Goal: Information Seeking & Learning: Learn about a topic

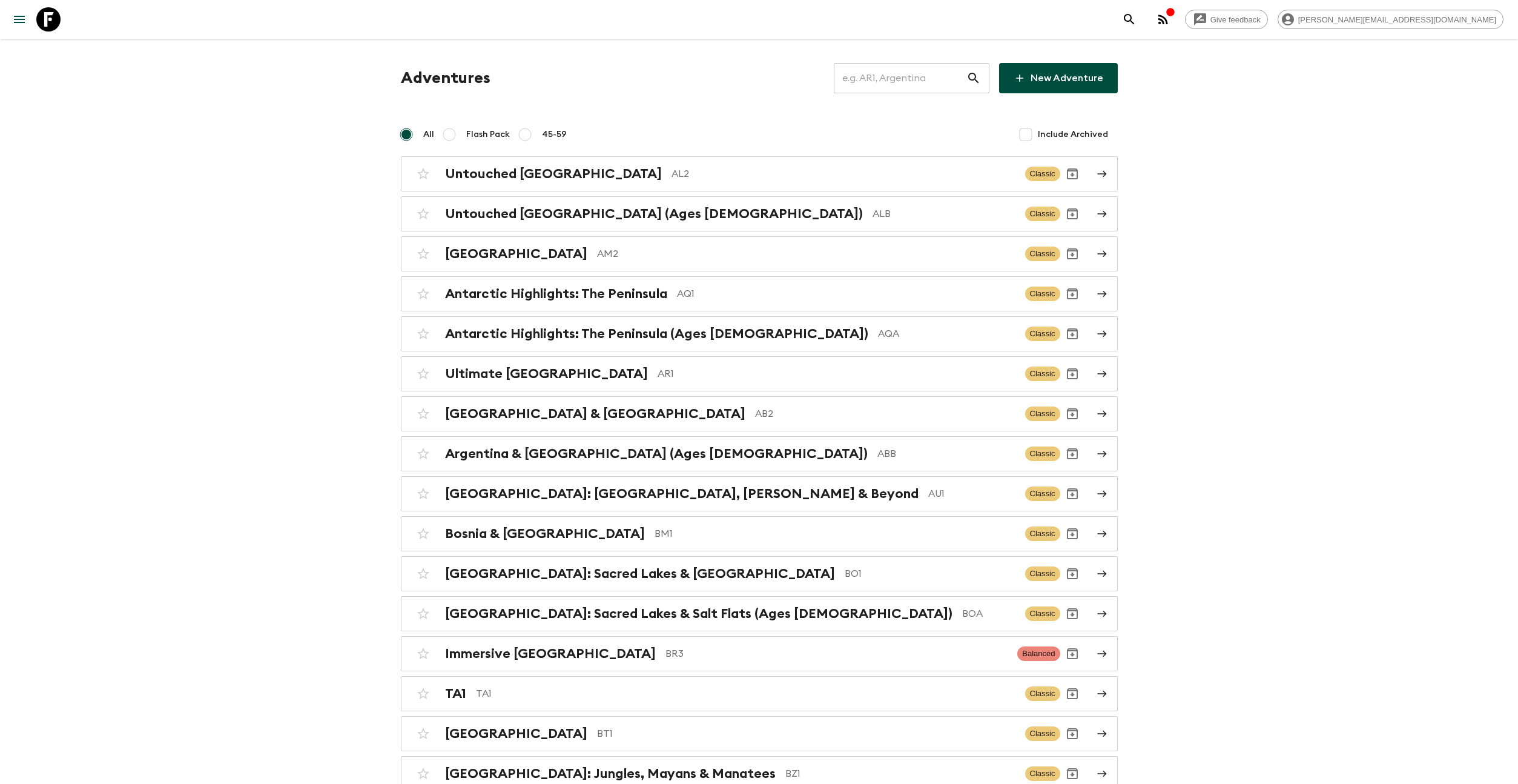
click at [898, 89] on input "text" at bounding box center [901, 78] width 132 height 34
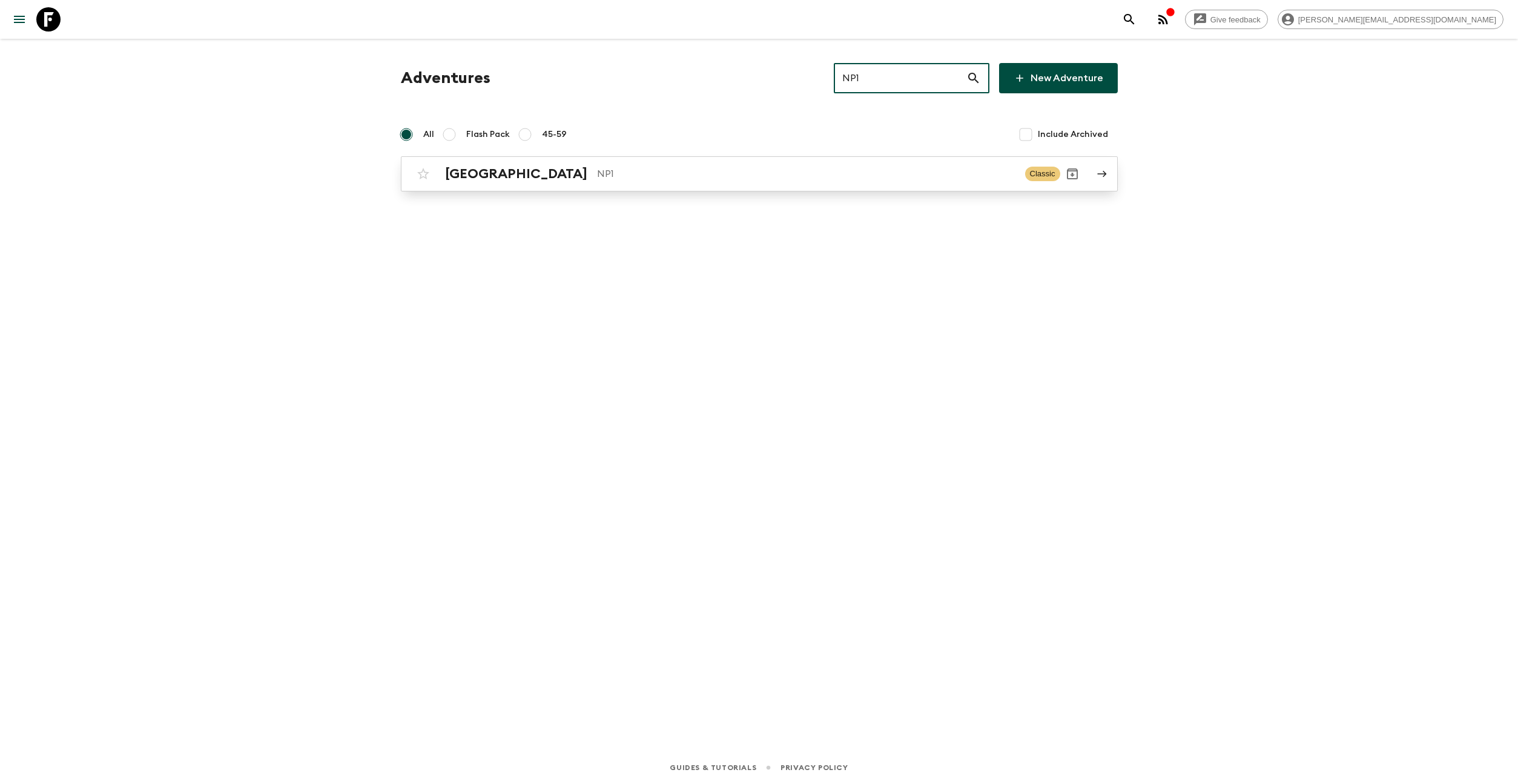
type input "NP1"
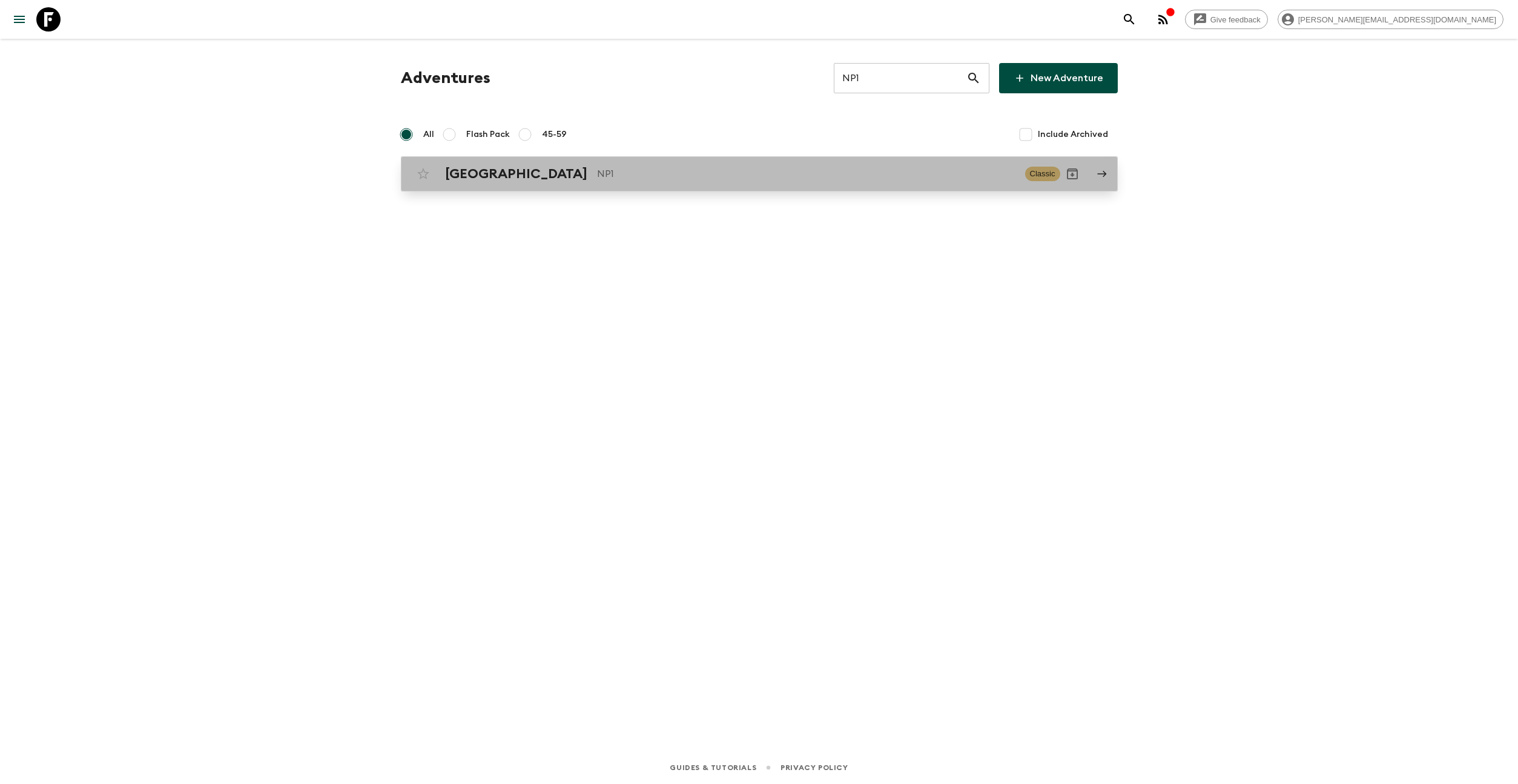
click at [597, 181] on p "NP1" at bounding box center [806, 174] width 418 height 15
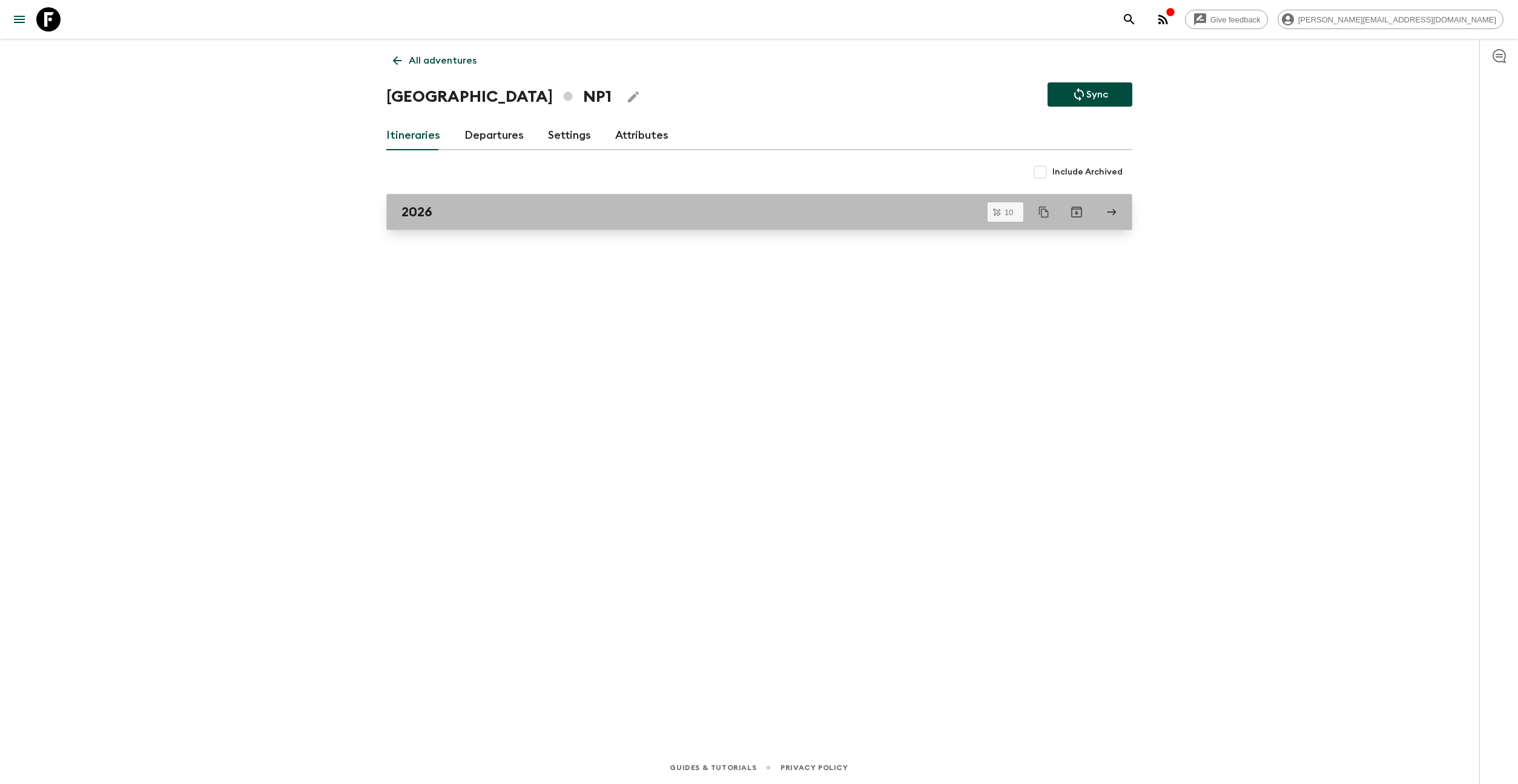
click at [488, 198] on link "2026" at bounding box center [759, 211] width 746 height 36
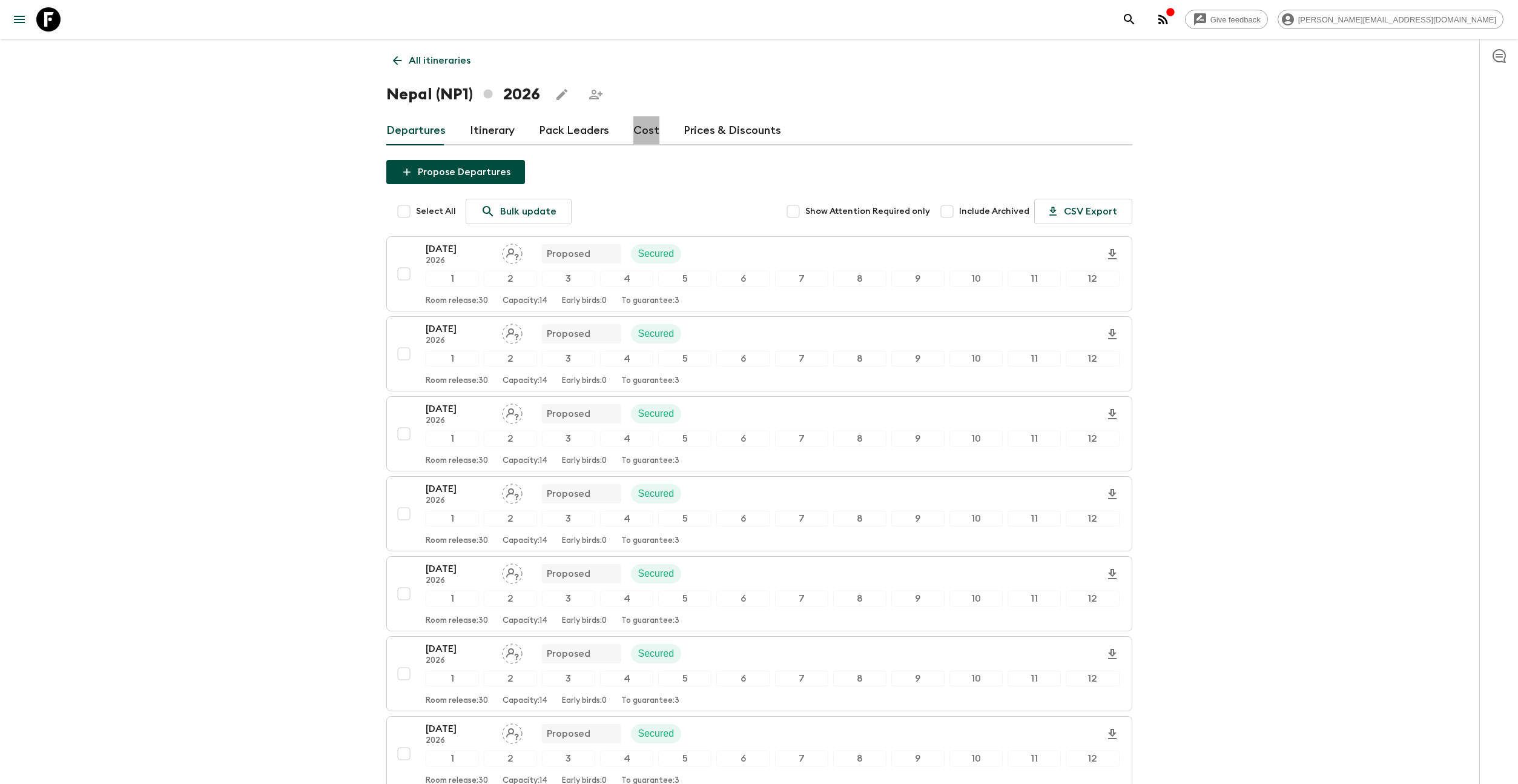
click at [643, 122] on link "Cost" at bounding box center [646, 130] width 26 height 29
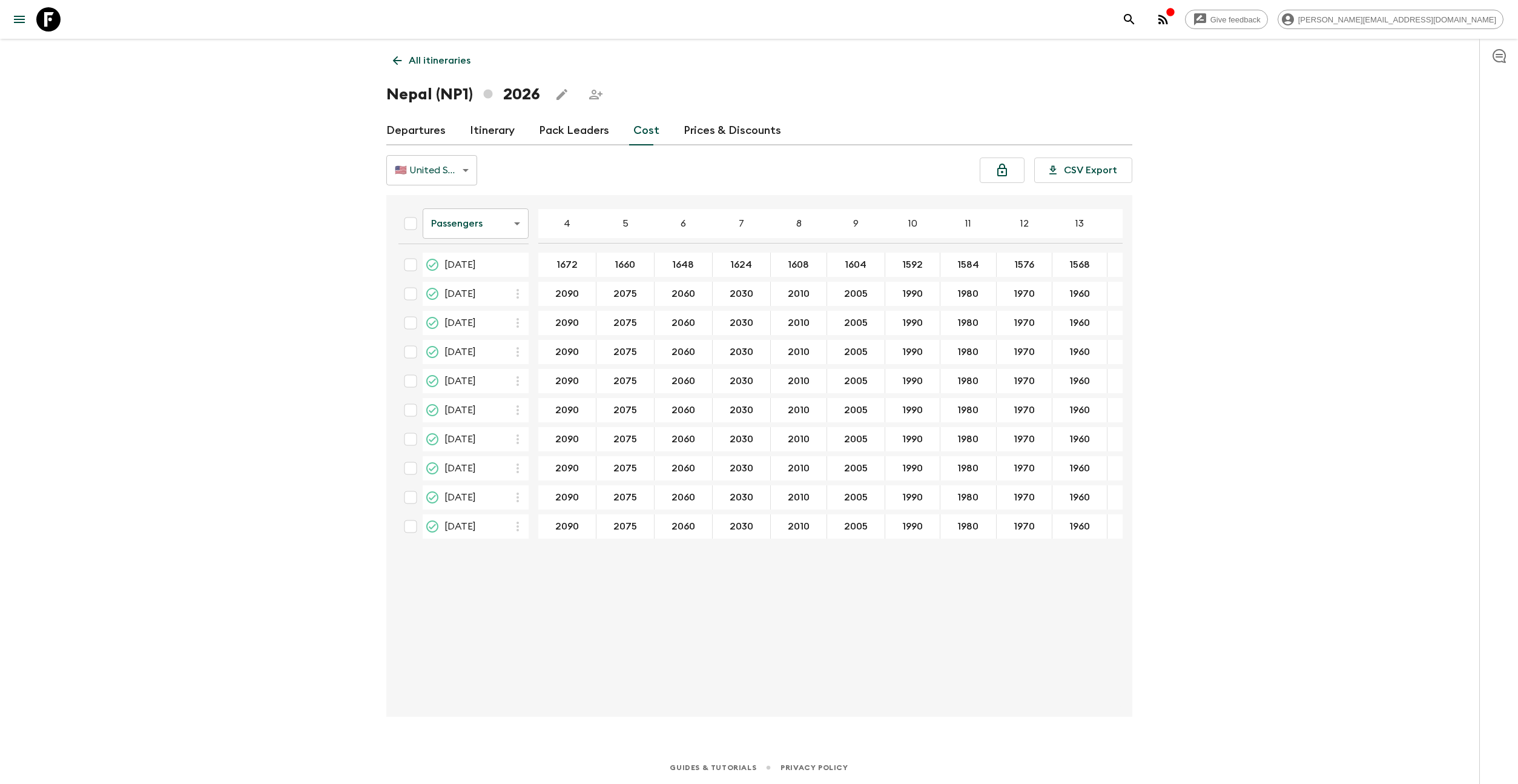
click at [474, 169] on body "Give feedback [EMAIL_ADDRESS][DOMAIN_NAME] All itineraries [GEOGRAPHIC_DATA] (N…" at bounding box center [759, 392] width 1518 height 784
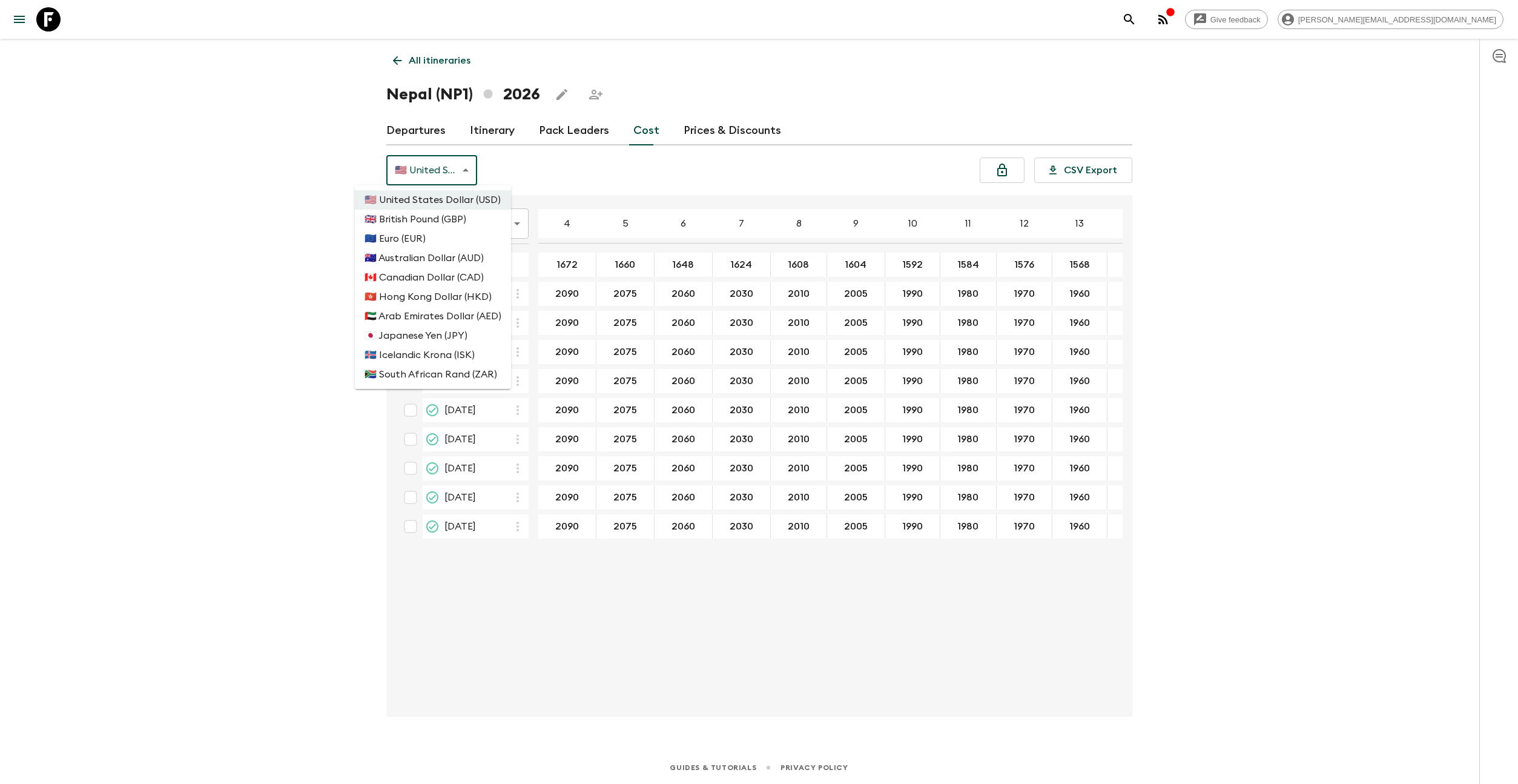
click at [539, 169] on div at bounding box center [759, 392] width 1518 height 784
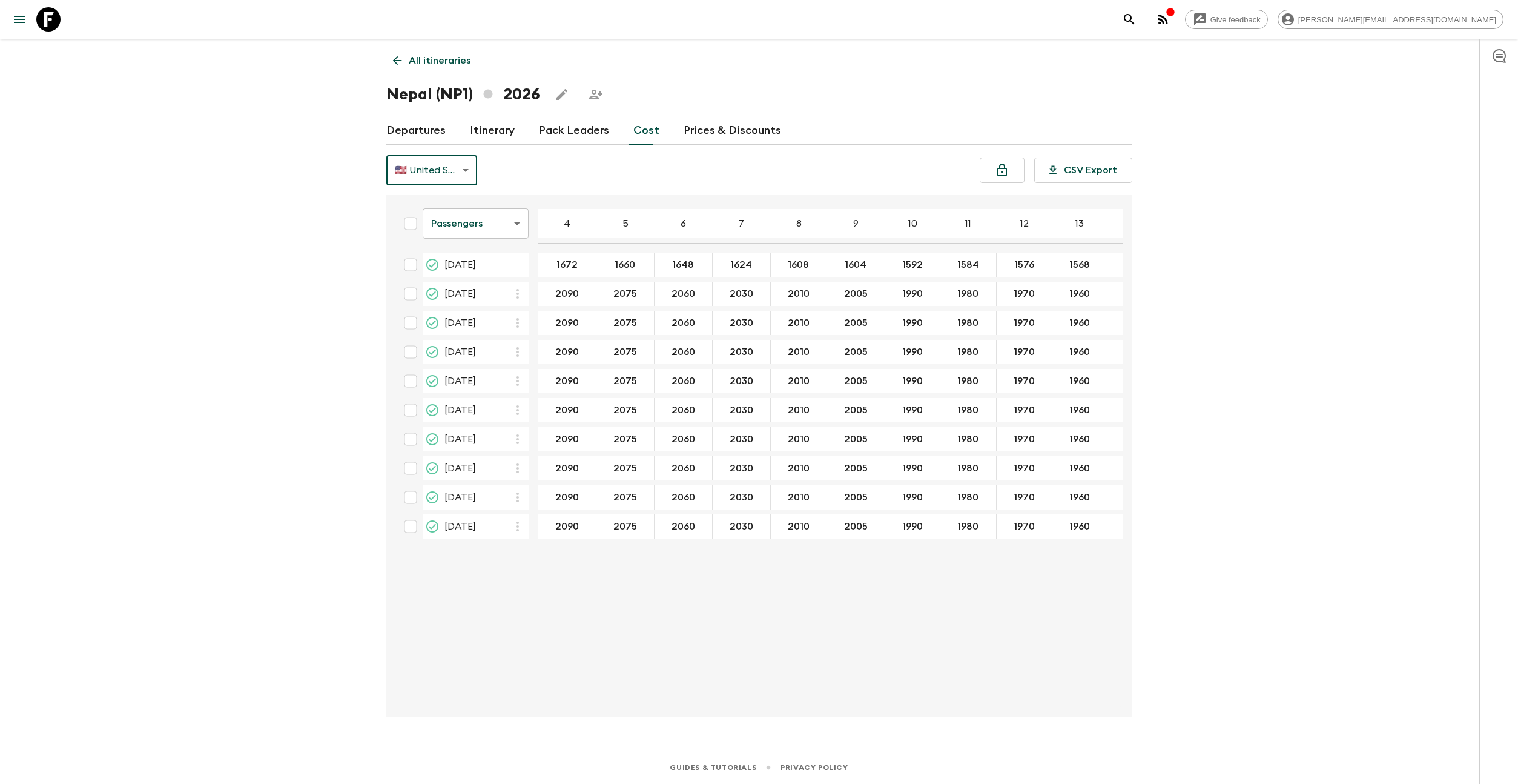
click at [515, 212] on body "Give feedback [EMAIL_ADDRESS][DOMAIN_NAME] All itineraries [GEOGRAPHIC_DATA] (N…" at bounding box center [759, 392] width 1518 height 784
click at [514, 270] on li "Extras" at bounding box center [476, 272] width 106 height 20
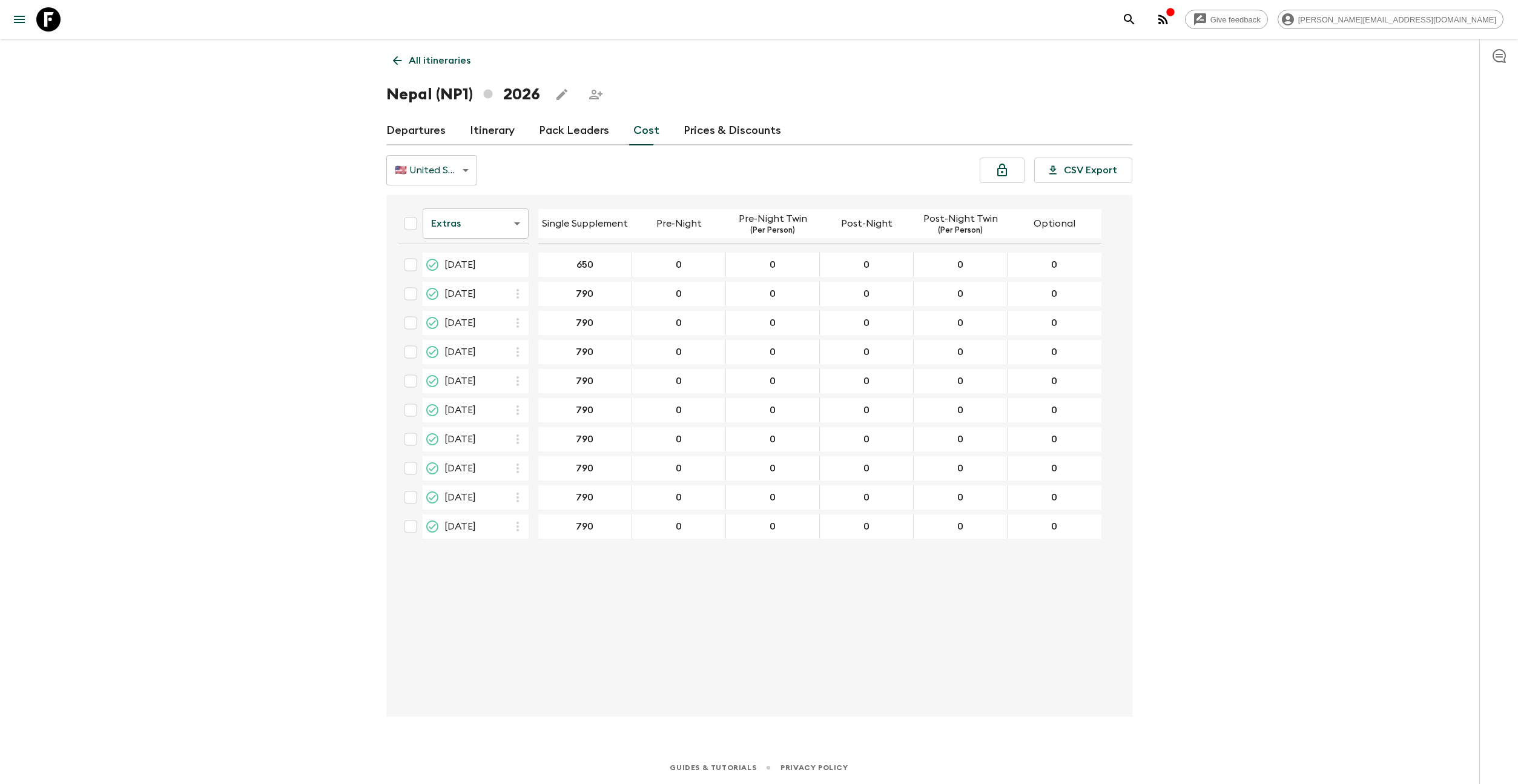
click at [517, 223] on body "Give feedback [PERSON_NAME][EMAIL_ADDRESS][DOMAIN_NAME] All itineraries [GEOGRA…" at bounding box center [759, 392] width 1518 height 784
click at [506, 286] on li "Mandatory" at bounding box center [476, 291] width 106 height 20
